Goal: Task Accomplishment & Management: Complete application form

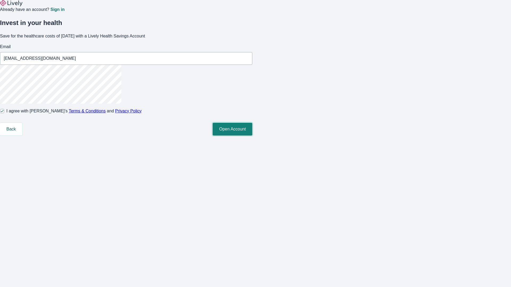
click at [252, 136] on button "Open Account" at bounding box center [233, 129] width 40 height 13
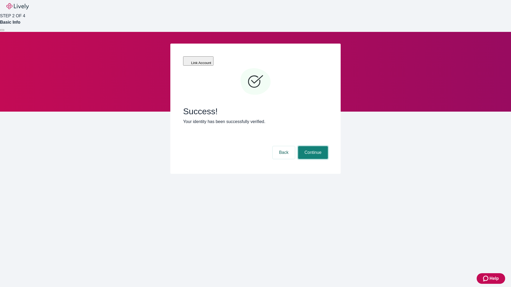
click at [312, 146] on button "Continue" at bounding box center [313, 152] width 30 height 13
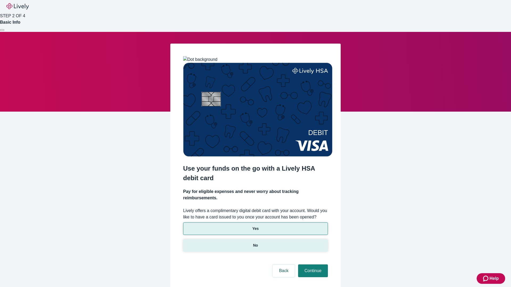
click at [255, 243] on p "No" at bounding box center [255, 246] width 5 height 6
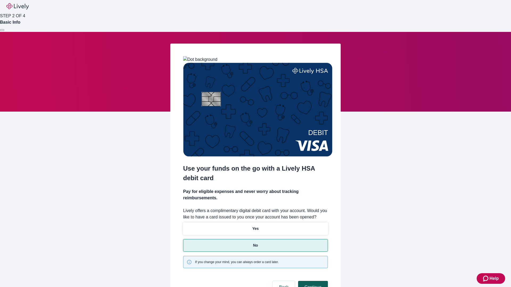
click at [312, 281] on button "Continue" at bounding box center [313, 287] width 30 height 13
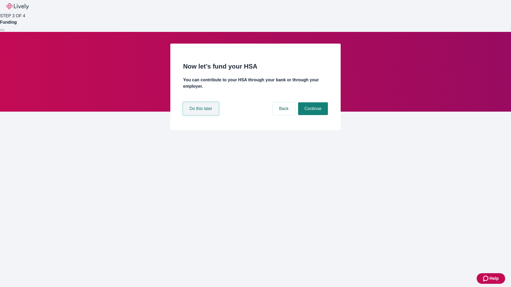
click at [201, 115] on button "Do this later" at bounding box center [200, 108] width 35 height 13
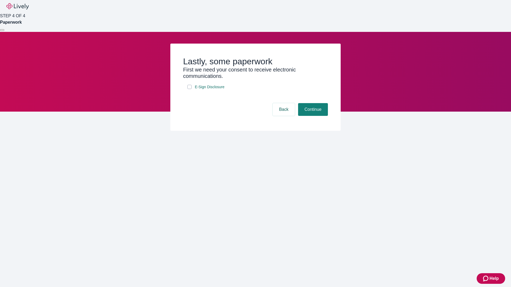
click at [189, 89] on input "E-Sign Disclosure" at bounding box center [189, 87] width 4 height 4
checkbox input "true"
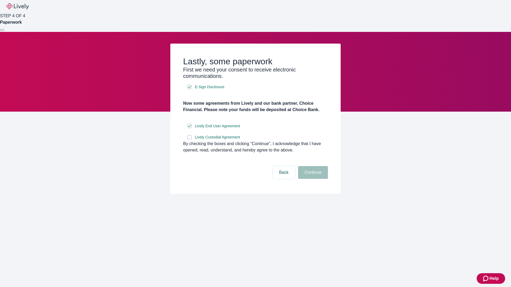
click at [189, 139] on input "Lively Custodial Agreement" at bounding box center [189, 137] width 4 height 4
checkbox input "true"
click at [312, 179] on button "Continue" at bounding box center [313, 172] width 30 height 13
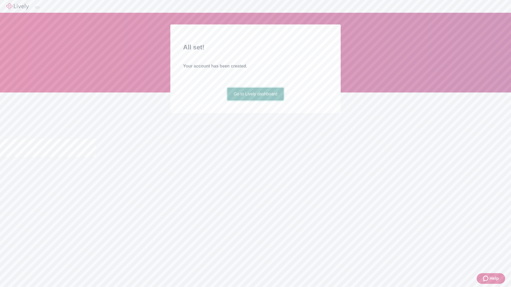
click at [255, 101] on link "Go to Lively dashboard" at bounding box center [255, 94] width 57 height 13
